Goal: Task Accomplishment & Management: Manage account settings

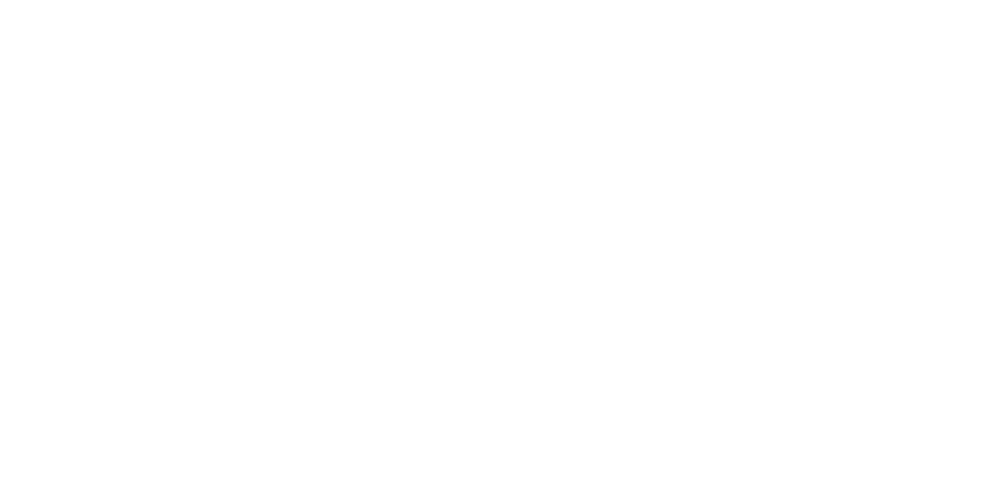
click at [918, 0] on html at bounding box center [501, 0] width 1003 height 0
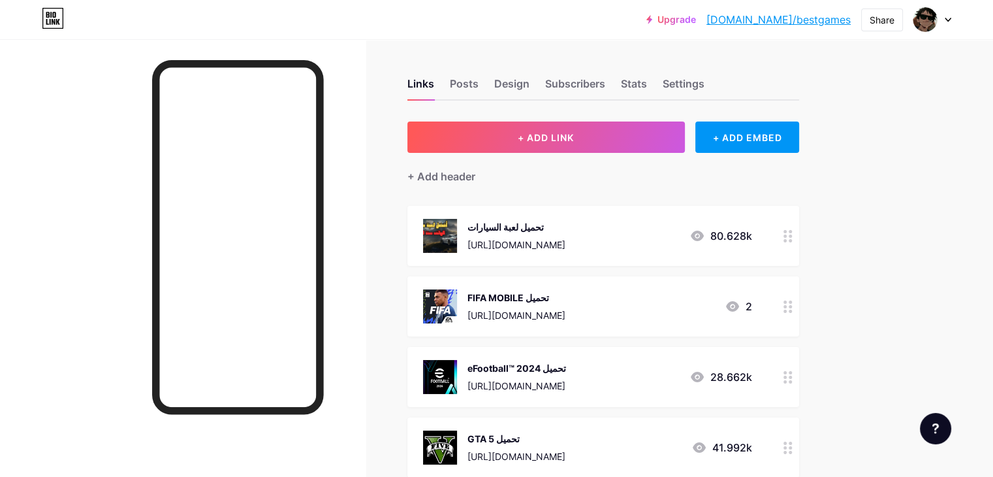
click at [799, 304] on div at bounding box center [788, 306] width 22 height 60
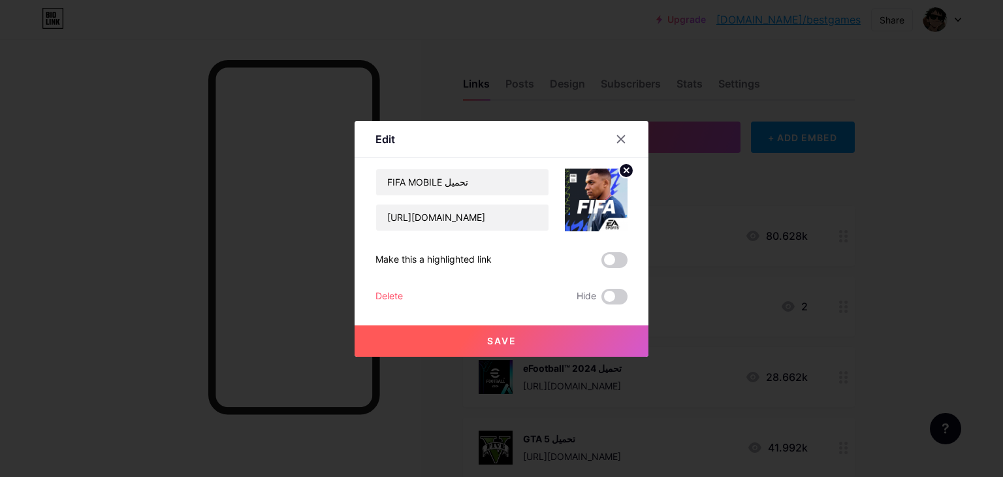
click at [398, 293] on div "Delete" at bounding box center [388, 297] width 27 height 16
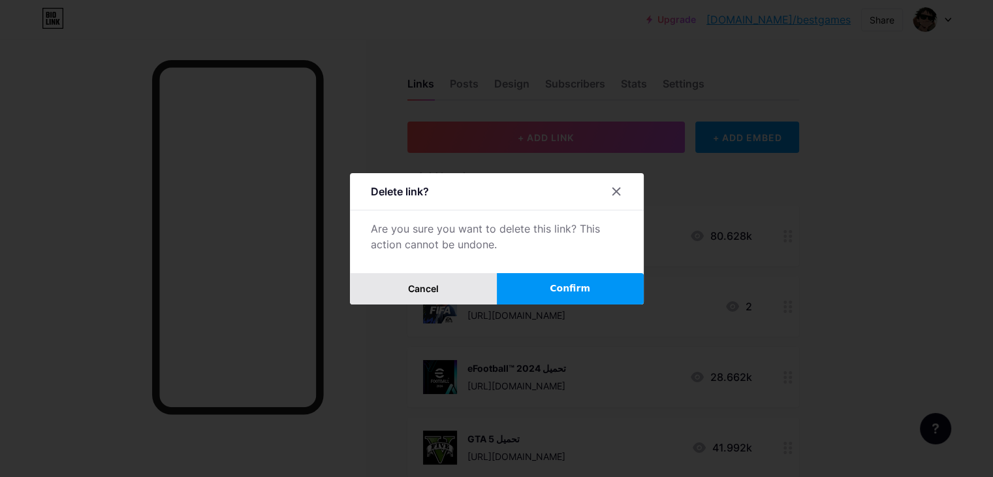
click at [421, 286] on span "Cancel" at bounding box center [423, 288] width 31 height 11
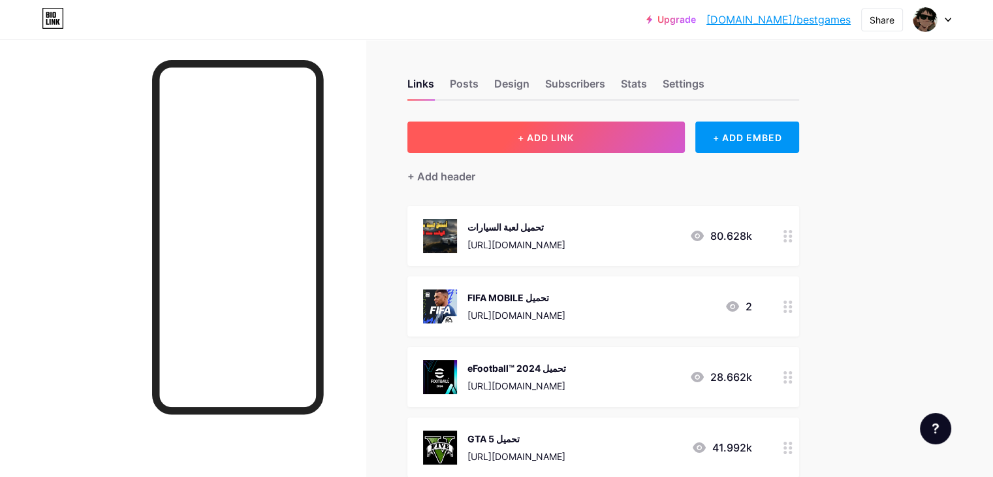
click at [574, 140] on span "+ ADD LINK" at bounding box center [546, 137] width 56 height 11
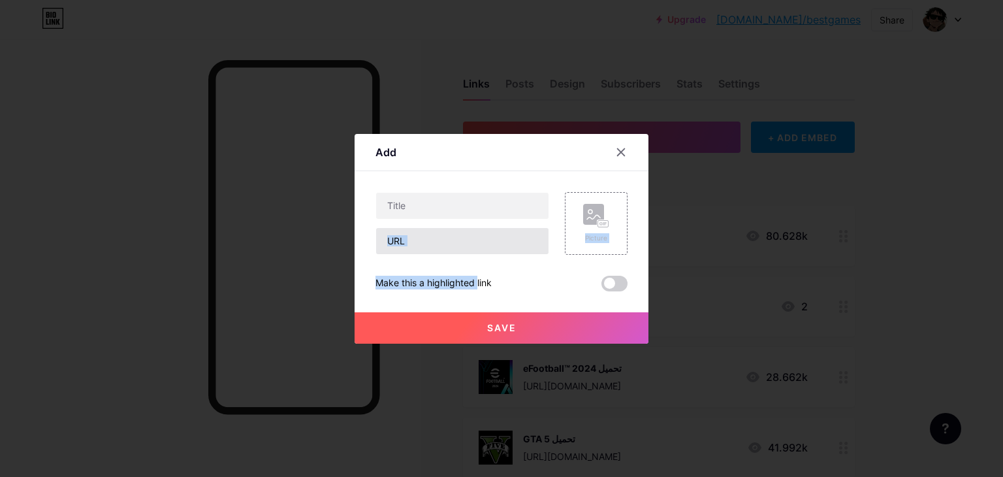
drag, startPoint x: 449, startPoint y: 258, endPoint x: 446, endPoint y: 245, distance: 12.8
click at [446, 245] on div "Picture Make this a highlighted link Save" at bounding box center [501, 241] width 252 height 99
click at [446, 245] on input "text" at bounding box center [462, 241] width 172 height 26
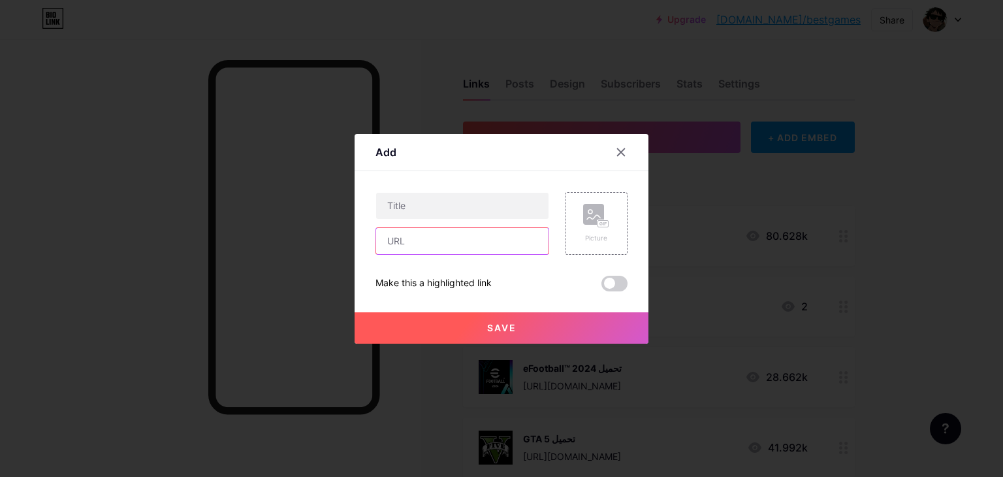
paste input "[URL][DOMAIN_NAME]"
type input "[URL][DOMAIN_NAME]"
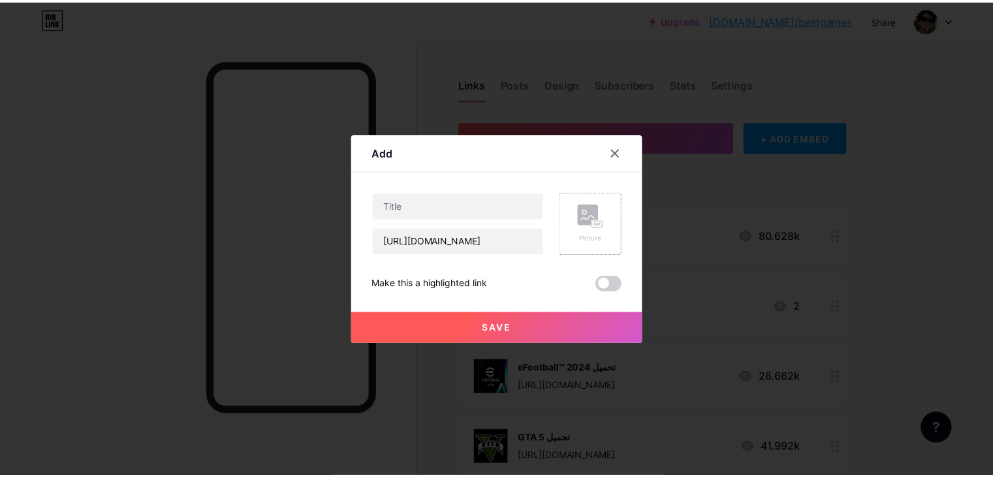
scroll to position [0, 0]
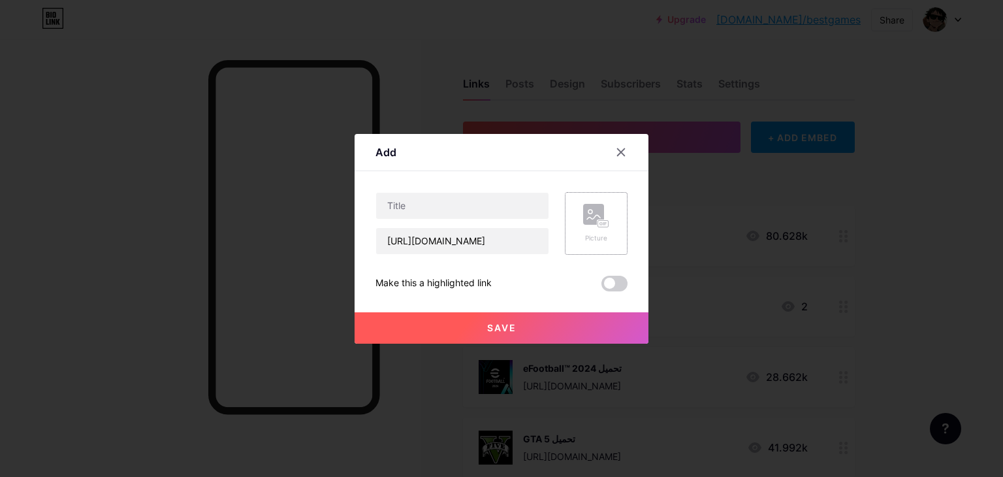
click at [601, 212] on rect at bounding box center [593, 214] width 21 height 21
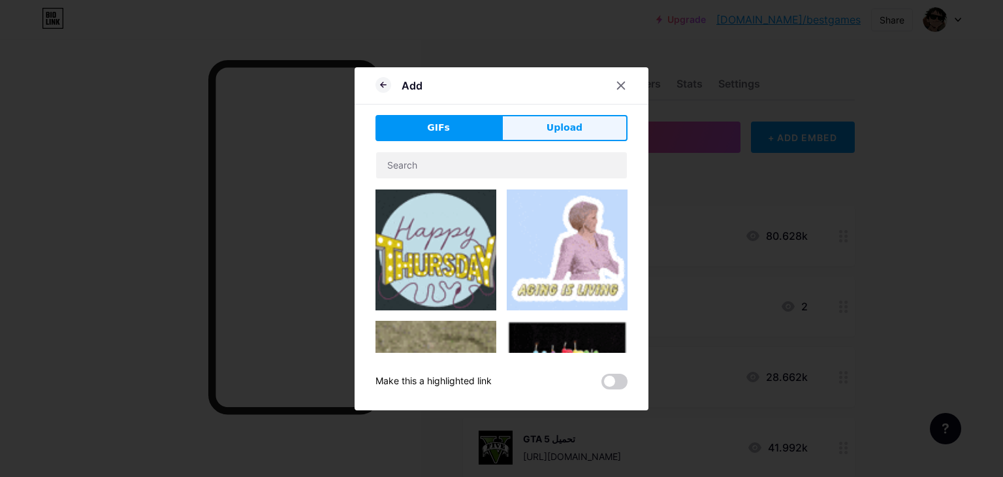
click at [536, 123] on button "Upload" at bounding box center [564, 128] width 126 height 26
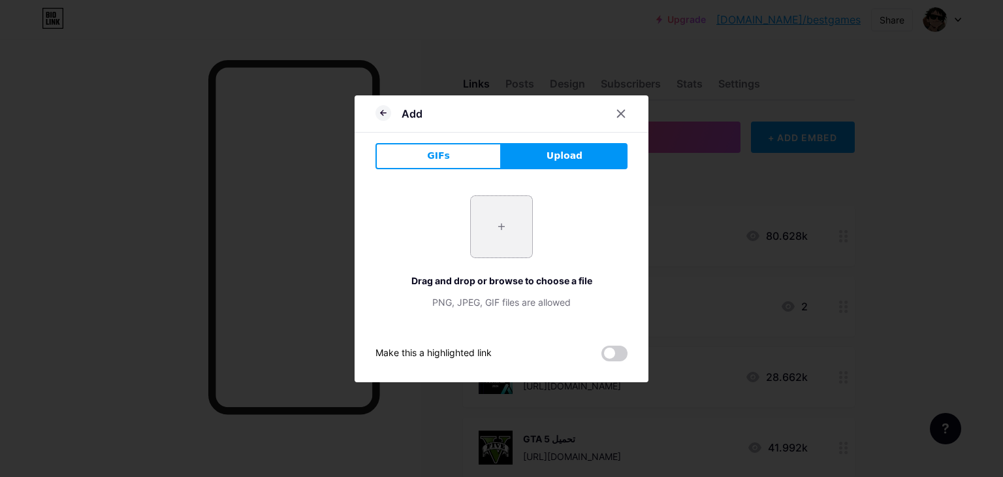
click at [505, 242] on input "file" at bounding box center [501, 226] width 61 height 61
type input "C:\fakepath\Once Human 11.jpeg"
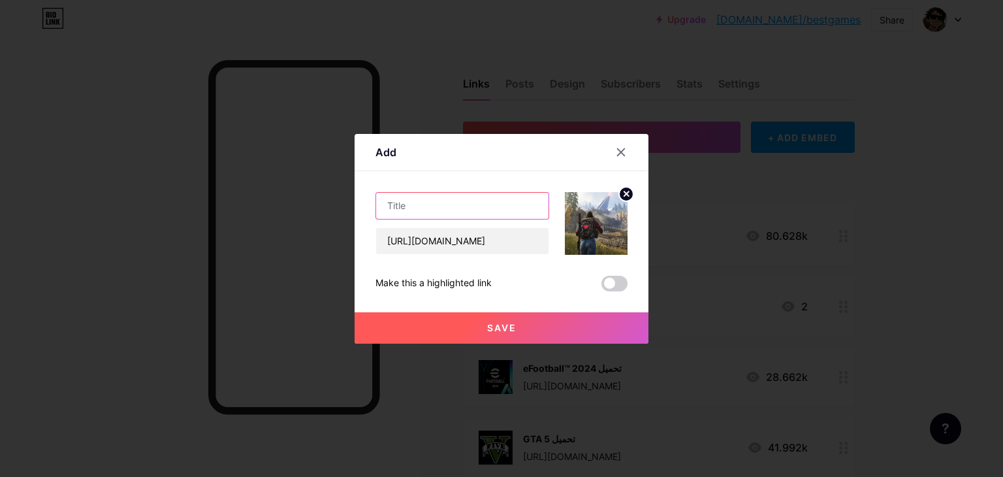
click at [488, 217] on input "text" at bounding box center [462, 206] width 172 height 26
click at [454, 216] on input "text" at bounding box center [462, 206] width 172 height 26
paste input "BEST GAME ACTION ON MOBILE"
drag, startPoint x: 480, startPoint y: 202, endPoint x: 582, endPoint y: 203, distance: 102.5
click at [582, 203] on div "BEST GAME ACTION ON MOBILE [URL][DOMAIN_NAME]" at bounding box center [501, 223] width 252 height 63
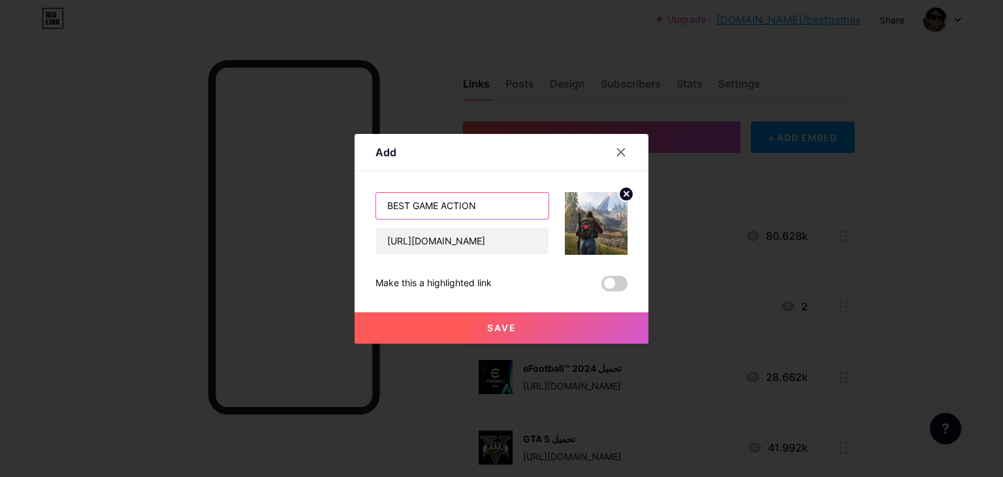
type input "BEST GAME ACTION"
click at [432, 319] on button "Save" at bounding box center [502, 327] width 294 height 31
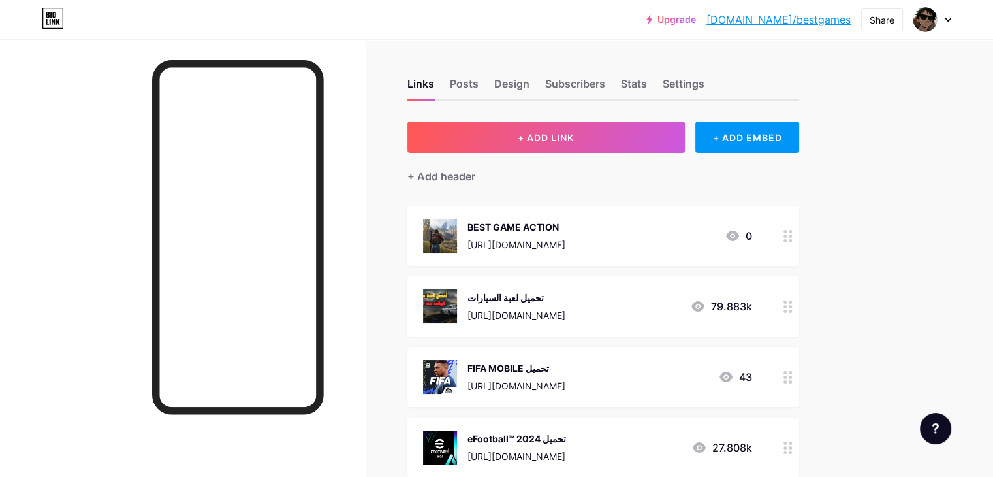
click at [793, 304] on icon at bounding box center [787, 306] width 9 height 12
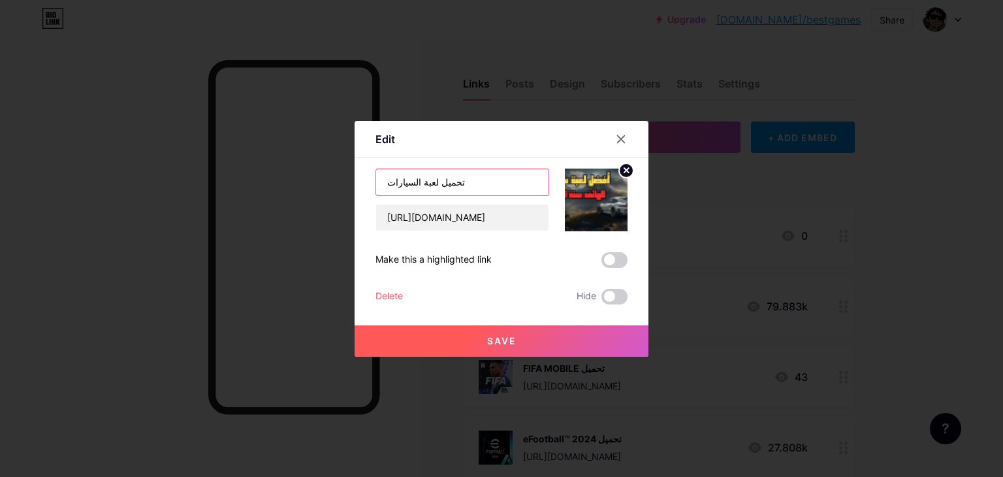
click at [386, 181] on input "تحميل لعبة السيارات" at bounding box center [462, 182] width 172 height 26
paste input "CAR GAMES"
type input "CAR GAMES - تحميل لعبة السيارات"
click at [520, 342] on button "Save" at bounding box center [502, 340] width 294 height 31
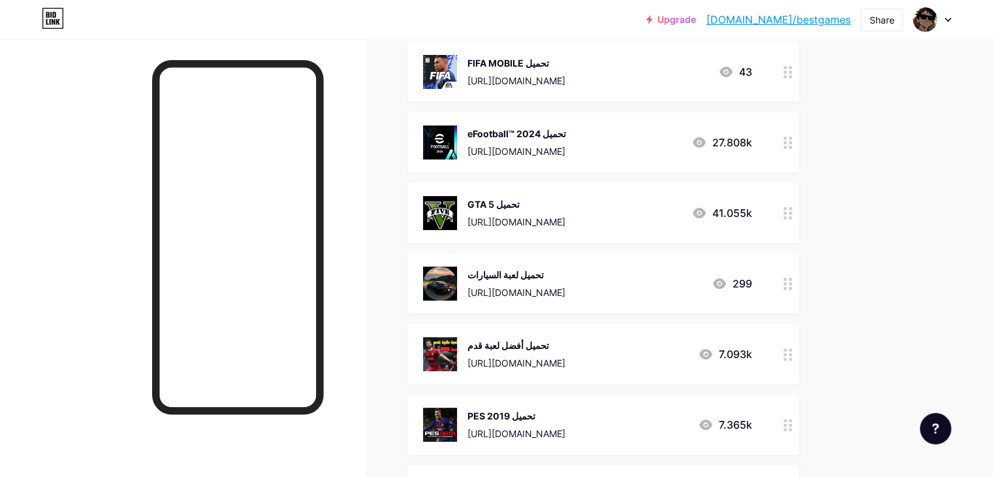
scroll to position [304, 0]
drag, startPoint x: 625, startPoint y: 339, endPoint x: 896, endPoint y: 257, distance: 283.2
click at [854, 257] on div "Links Posts Design Subscribers Stats Settings + ADD LINK + ADD EMBED + Add head…" at bounding box center [427, 277] width 854 height 1084
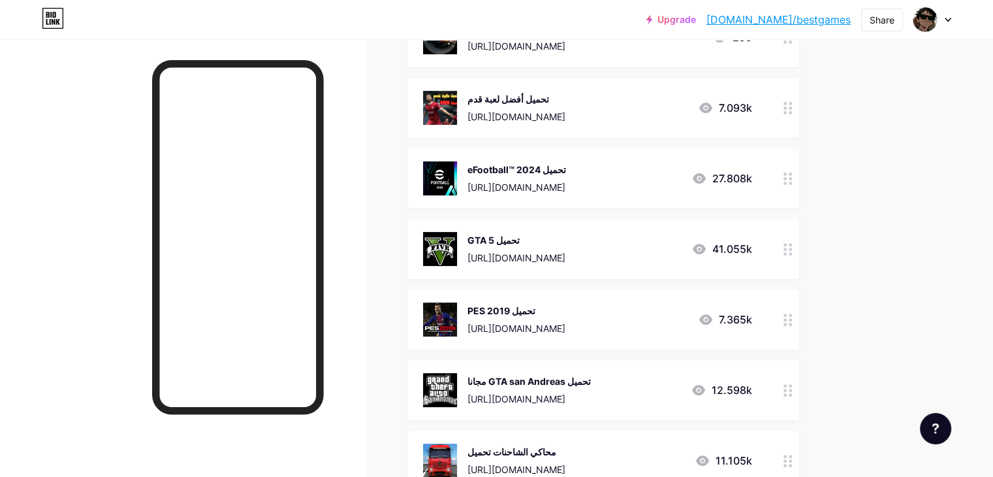
scroll to position [0, 0]
